Goal: Transaction & Acquisition: Purchase product/service

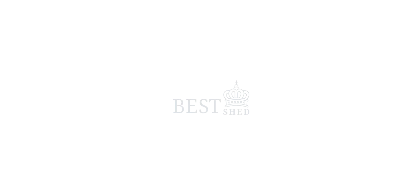
scroll to position [13, 0]
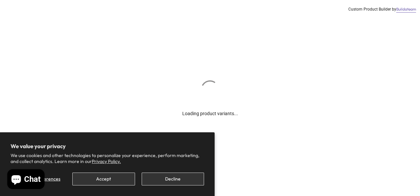
click at [177, 173] on div "Manage preferences Accept Decline" at bounding box center [108, 177] width 194 height 18
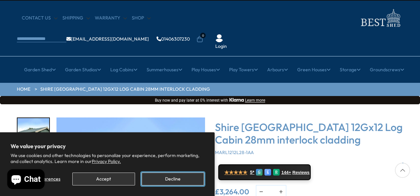
drag, startPoint x: 177, startPoint y: 174, endPoint x: 178, endPoint y: 188, distance: 13.9
click at [178, 188] on section "We value your privacy We use cookies and other technologies to personalize your…" at bounding box center [107, 165] width 215 height 64
click at [177, 185] on section "We value your privacy We use cookies and other technologies to personalize your…" at bounding box center [107, 165] width 215 height 64
click at [177, 185] on button "Decline" at bounding box center [173, 179] width 62 height 13
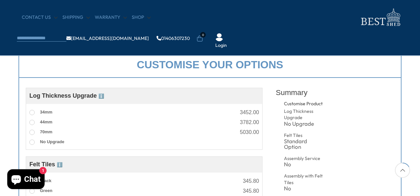
scroll to position [251, 0]
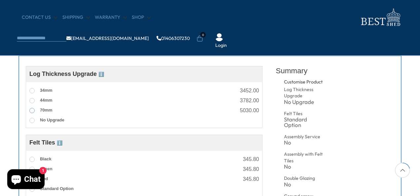
click at [33, 109] on span at bounding box center [31, 110] width 5 height 5
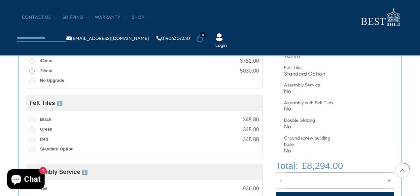
scroll to position [304, 0]
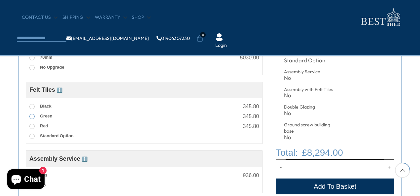
click at [33, 117] on span at bounding box center [31, 116] width 5 height 5
drag, startPoint x: 33, startPoint y: 117, endPoint x: 135, endPoint y: 128, distance: 102.7
click at [135, 128] on div "Red 345.80" at bounding box center [144, 126] width 230 height 10
click at [32, 36] on span at bounding box center [31, 37] width 5 height 5
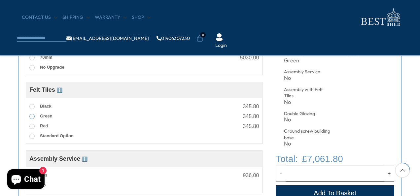
click at [34, 117] on span at bounding box center [31, 116] width 5 height 5
click at [31, 117] on span at bounding box center [31, 116] width 5 height 5
click at [33, 135] on span at bounding box center [31, 136] width 5 height 5
